Goal: Task Accomplishment & Management: Manage account settings

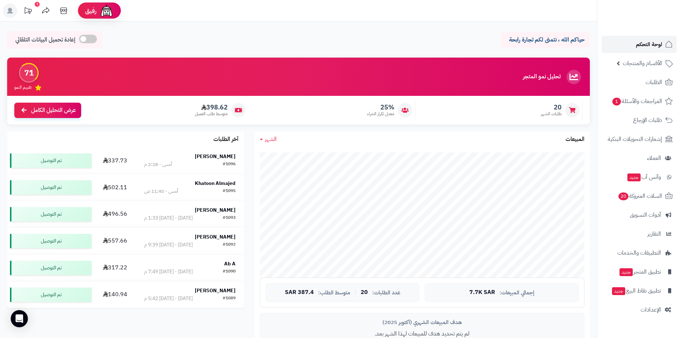
click at [655, 45] on span "لوحة التحكم" at bounding box center [649, 44] width 26 height 10
click at [144, 161] on div "اليوم - 1:41 م" at bounding box center [157, 164] width 27 height 7
click at [63, 161] on div "ملغي" at bounding box center [51, 160] width 82 height 14
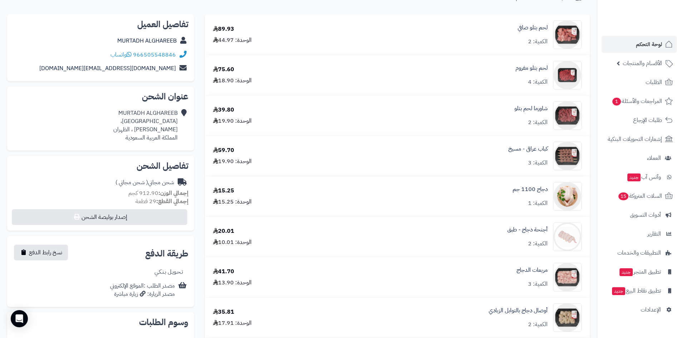
scroll to position [107, 0]
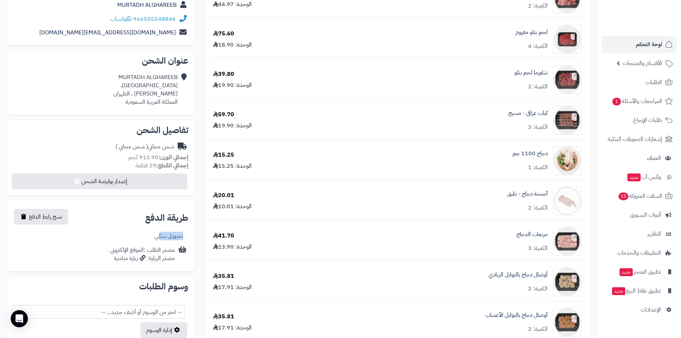
drag, startPoint x: 162, startPoint y: 236, endPoint x: 187, endPoint y: 236, distance: 24.7
click at [187, 236] on div "تـحـويـل بـنـكـي" at bounding box center [101, 236] width 176 height 14
click at [187, 236] on icon at bounding box center [186, 236] width 2 height 8
drag, startPoint x: 156, startPoint y: 236, endPoint x: 143, endPoint y: 236, distance: 13.2
click at [143, 236] on div "تـحـويـل بـنـكـي" at bounding box center [101, 236] width 176 height 14
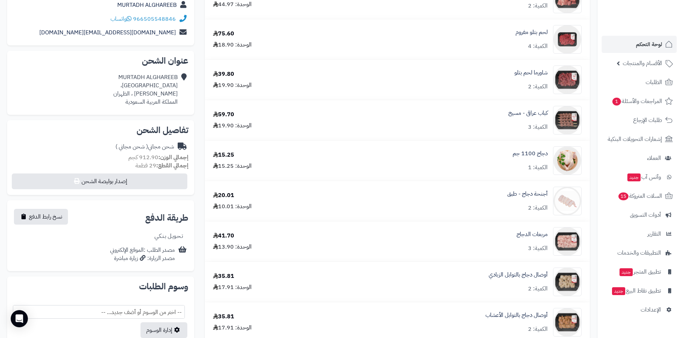
click at [143, 236] on div "تـحـويـل بـنـكـي" at bounding box center [101, 236] width 176 height 14
drag, startPoint x: 141, startPoint y: 249, endPoint x: 127, endPoint y: 272, distance: 26.7
click at [127, 272] on div "**********" at bounding box center [101, 166] width 198 height 374
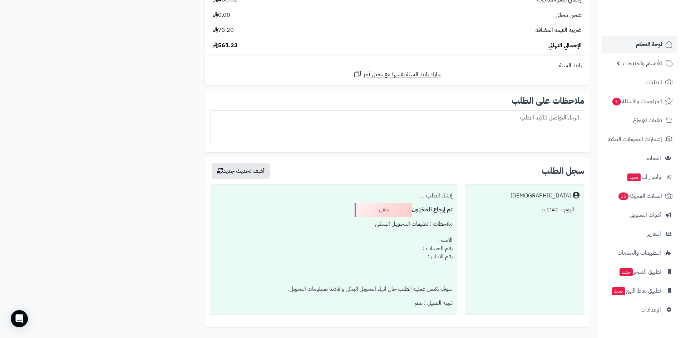
scroll to position [674, 0]
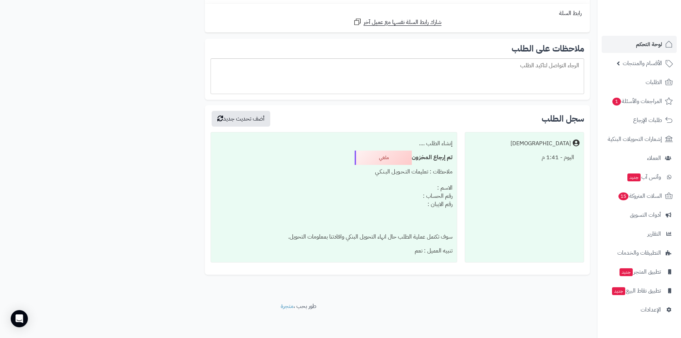
drag, startPoint x: 401, startPoint y: 256, endPoint x: 449, endPoint y: 168, distance: 100.4
click at [449, 168] on div "إنشاء الطلب .... تم إرجاع المخزون ملغي ملاحظات : تعليمات التـحـويـل البـنـكـي ا…" at bounding box center [334, 197] width 246 height 131
click at [449, 168] on div "ملاحظات : تعليمات التـحـويـل البـنـكـي الاسم : رقم الحساب : رقم الايبان : سوف ت…" at bounding box center [333, 204] width 237 height 79
drag, startPoint x: 398, startPoint y: 208, endPoint x: 377, endPoint y: 243, distance: 40.4
click at [377, 243] on div "ملاحظات : تعليمات التـحـويـل البـنـكـي الاسم : رقم الحساب : رقم الايبان : سوف ت…" at bounding box center [333, 204] width 237 height 79
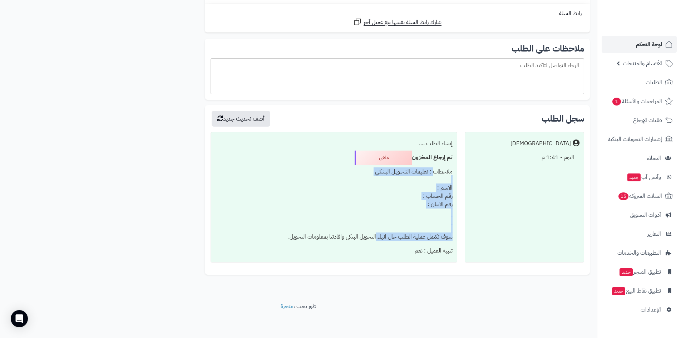
click at [377, 243] on div "ملاحظات : تعليمات التـحـويـل البـنـكـي الاسم : رقم الحساب : رقم الايبان : سوف ت…" at bounding box center [333, 204] width 237 height 79
drag, startPoint x: 397, startPoint y: 249, endPoint x: 430, endPoint y: 231, distance: 37.1
click at [430, 231] on div "إنشاء الطلب .... تم إرجاع المخزون ملغي ملاحظات : تعليمات التـحـويـل البـنـكـي ا…" at bounding box center [334, 197] width 246 height 131
click at [430, 231] on div "ملاحظات : تعليمات التـحـويـل البـنـكـي الاسم : رقم الحساب : رقم الايبان : سوف ت…" at bounding box center [333, 204] width 237 height 79
drag, startPoint x: 387, startPoint y: 240, endPoint x: 371, endPoint y: 245, distance: 16.3
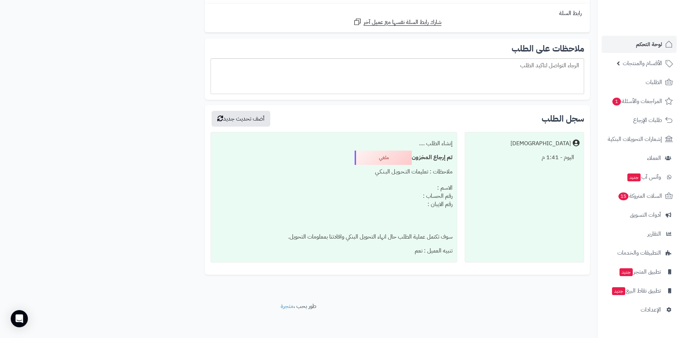
click at [371, 245] on div "إنشاء الطلب .... تم إرجاع المخزون ملغي ملاحظات : تعليمات التـحـويـل البـنـكـي ا…" at bounding box center [334, 197] width 246 height 131
click at [371, 245] on div "تنبيه العميل : نعم" at bounding box center [333, 251] width 237 height 14
drag, startPoint x: 369, startPoint y: 248, endPoint x: 397, endPoint y: 226, distance: 35.4
click at [397, 226] on div "إنشاء الطلب .... تم إرجاع المخزون ملغي ملاحظات : تعليمات التـحـويـل البـنـكـي ا…" at bounding box center [334, 197] width 246 height 131
click at [397, 226] on div "ملاحظات : تعليمات التـحـويـل البـنـكـي الاسم : رقم الحساب : رقم الايبان : سوف ت…" at bounding box center [333, 204] width 237 height 79
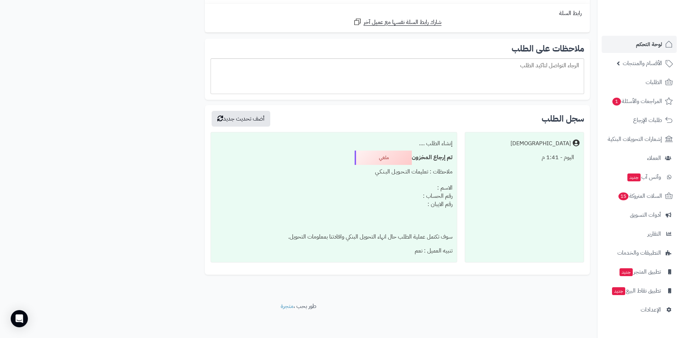
drag, startPoint x: 388, startPoint y: 232, endPoint x: 356, endPoint y: 249, distance: 36.3
click at [356, 249] on div "إنشاء الطلب .... تم إرجاع المخزون ملغي ملاحظات : تعليمات التـحـويـل البـنـكـي ا…" at bounding box center [334, 197] width 246 height 131
click at [356, 249] on div "تنبيه العميل : نعم" at bounding box center [333, 251] width 237 height 14
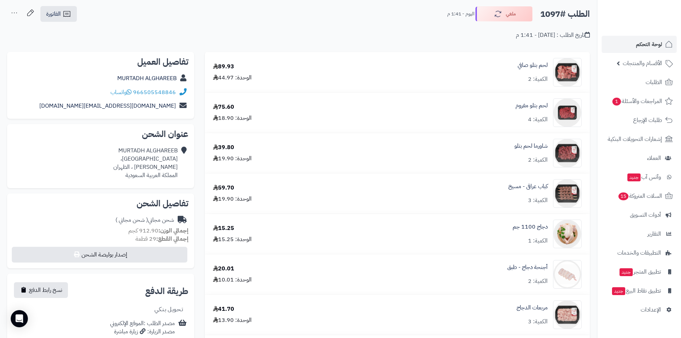
scroll to position [0, 0]
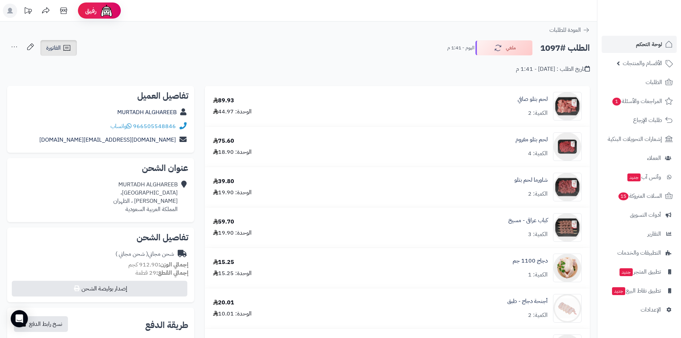
click at [62, 54] on link "الفاتورة" at bounding box center [58, 48] width 36 height 16
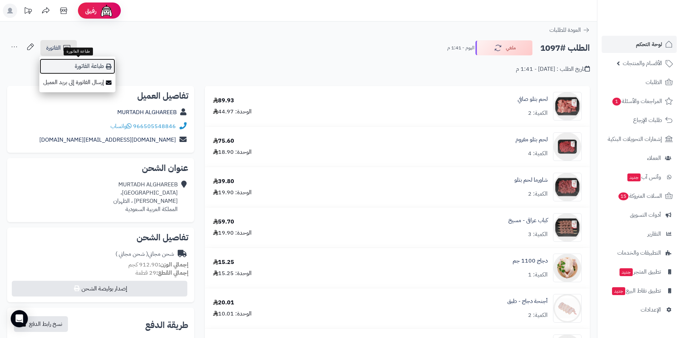
click at [98, 63] on link "طباعة الفاتورة" at bounding box center [77, 66] width 76 height 16
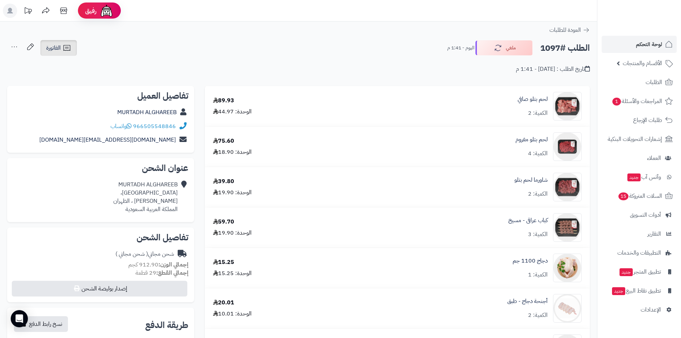
click at [48, 49] on span "الفاتورة" at bounding box center [53, 48] width 15 height 9
click at [179, 60] on div "تاريخ الطلب : اليوم - 1:41 م" at bounding box center [298, 65] width 583 height 17
click at [50, 43] on link "الفاتورة" at bounding box center [58, 48] width 36 height 16
click at [385, 70] on div "تاريخ الطلب : اليوم - 1:41 م" at bounding box center [298, 65] width 583 height 17
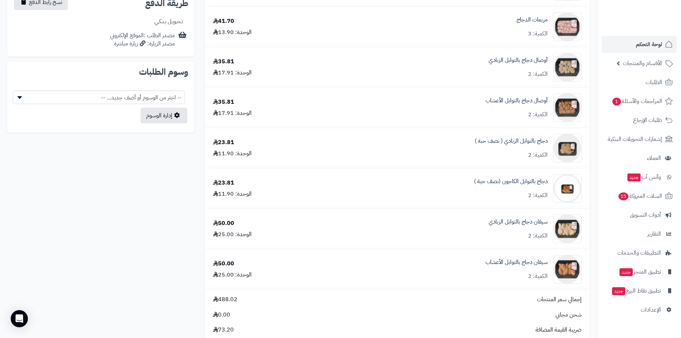
scroll to position [350, 0]
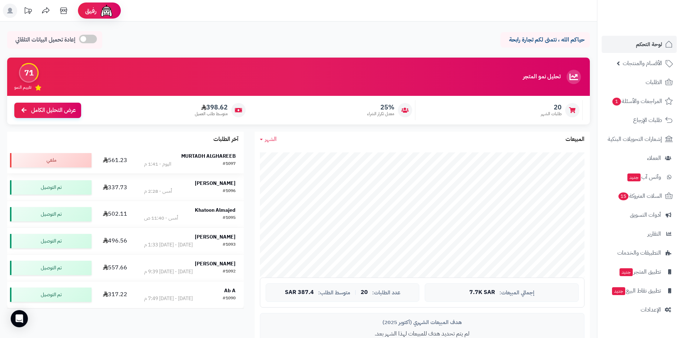
click at [191, 158] on strong "MURTADH ALGHAREEB" at bounding box center [208, 156] width 54 height 8
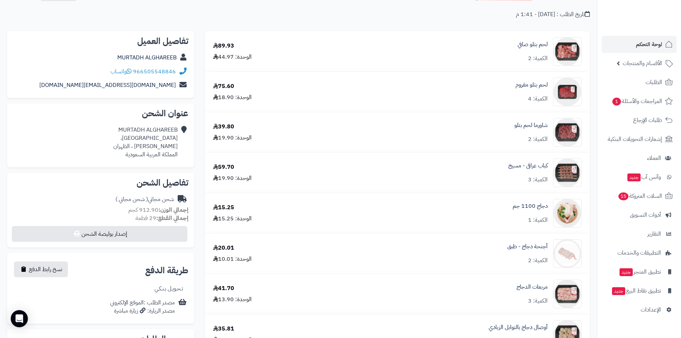
scroll to position [36, 0]
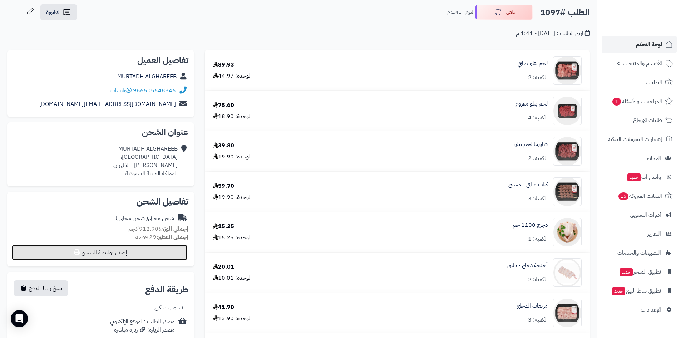
click at [138, 254] on button "إصدار بوليصة الشحن" at bounding box center [100, 253] width 176 height 16
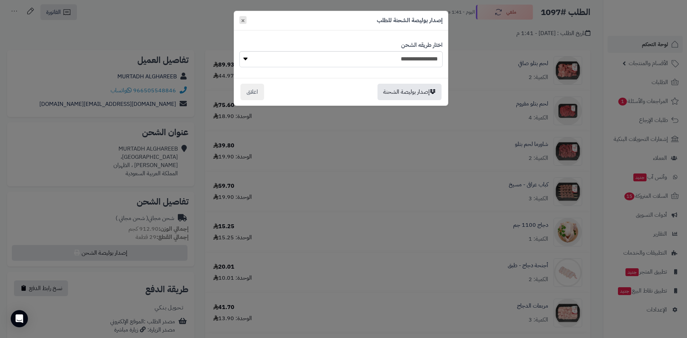
drag, startPoint x: 242, startPoint y: 21, endPoint x: 206, endPoint y: 35, distance: 38.3
click at [240, 21] on button "×" at bounding box center [242, 20] width 7 height 8
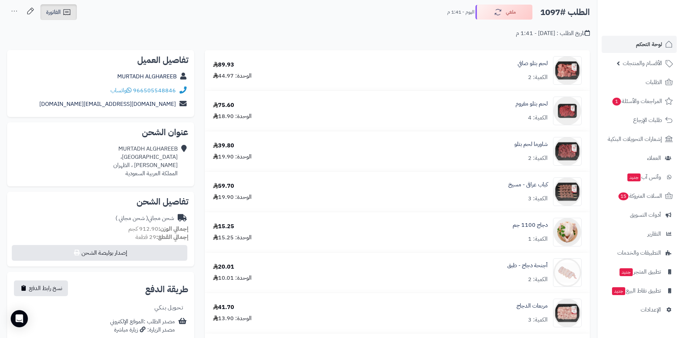
click at [72, 17] on link "الفاتورة" at bounding box center [58, 12] width 36 height 16
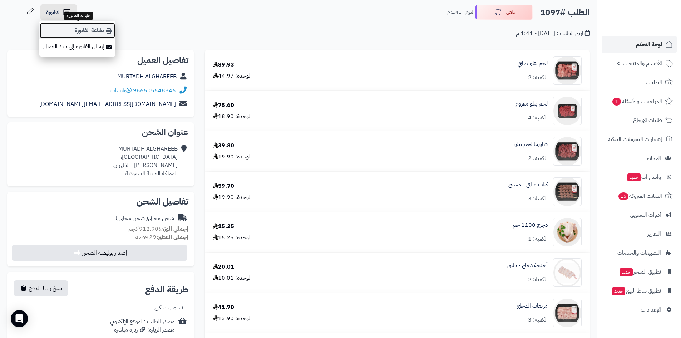
click at [96, 35] on link "طباعة الفاتورة" at bounding box center [77, 31] width 76 height 16
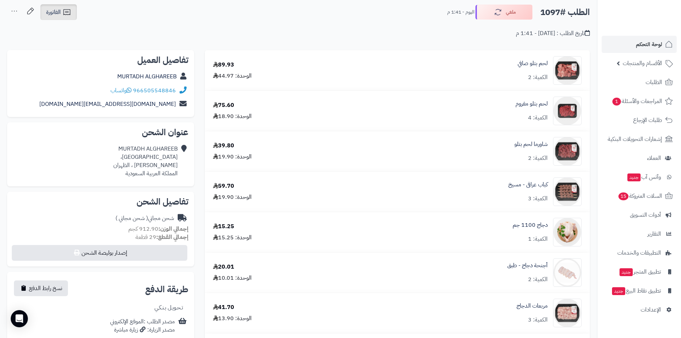
click at [65, 16] on icon at bounding box center [67, 12] width 9 height 9
click at [80, 49] on link "إرسال الفاتورة إلى بريد العميل" at bounding box center [78, 47] width 78 height 16
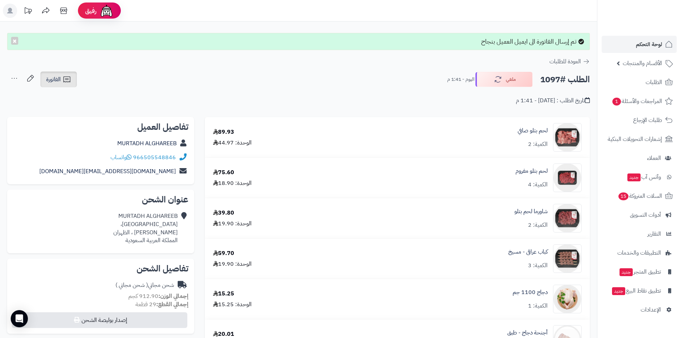
click at [69, 79] on icon at bounding box center [67, 79] width 9 height 9
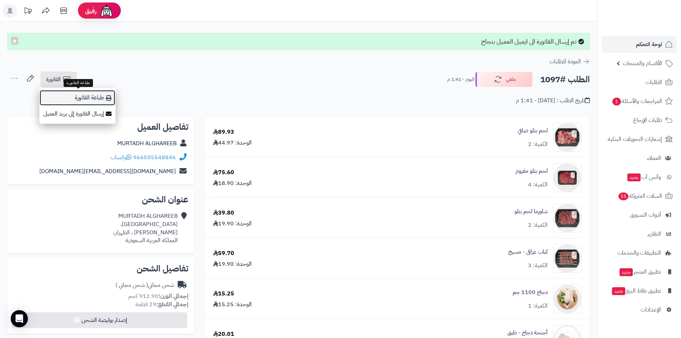
click at [90, 94] on link "طباعة الفاتورة" at bounding box center [77, 98] width 76 height 16
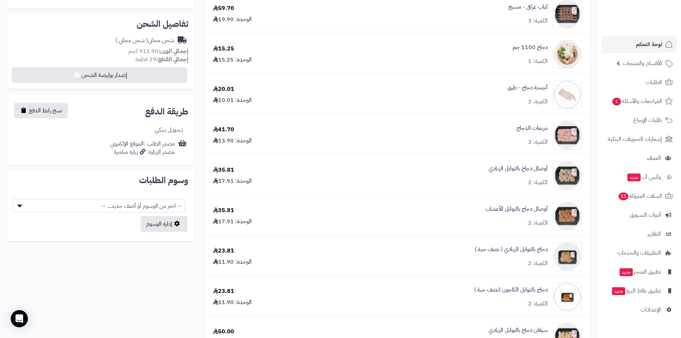
scroll to position [250, 0]
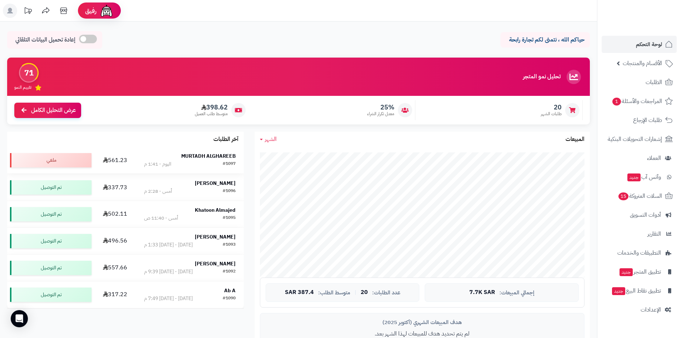
click at [208, 161] on div "#1097 [DATE] - 1:41 م" at bounding box center [190, 164] width 92 height 7
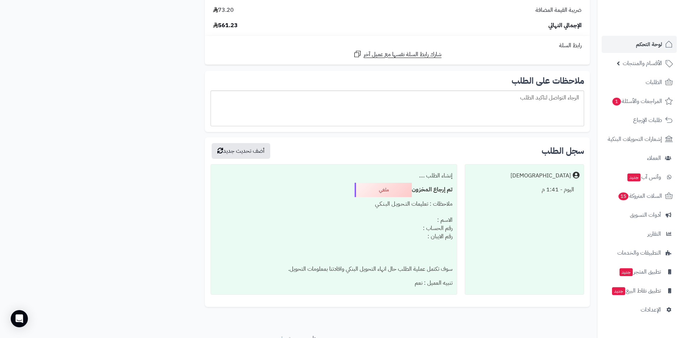
scroll to position [674, 0]
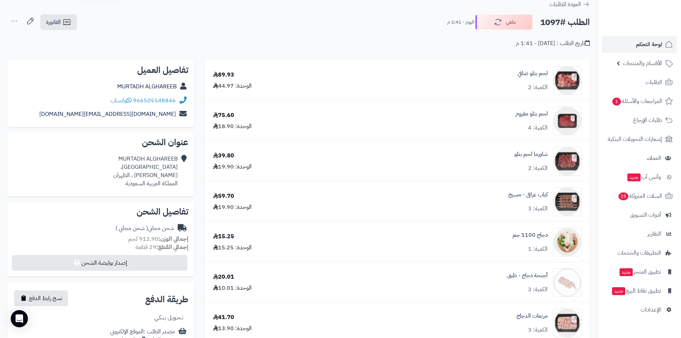
scroll to position [0, 0]
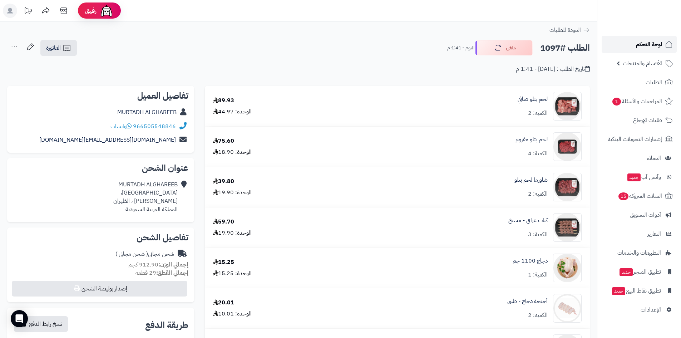
click at [649, 44] on span "لوحة التحكم" at bounding box center [649, 44] width 26 height 10
